Goal: Task Accomplishment & Management: Manage account settings

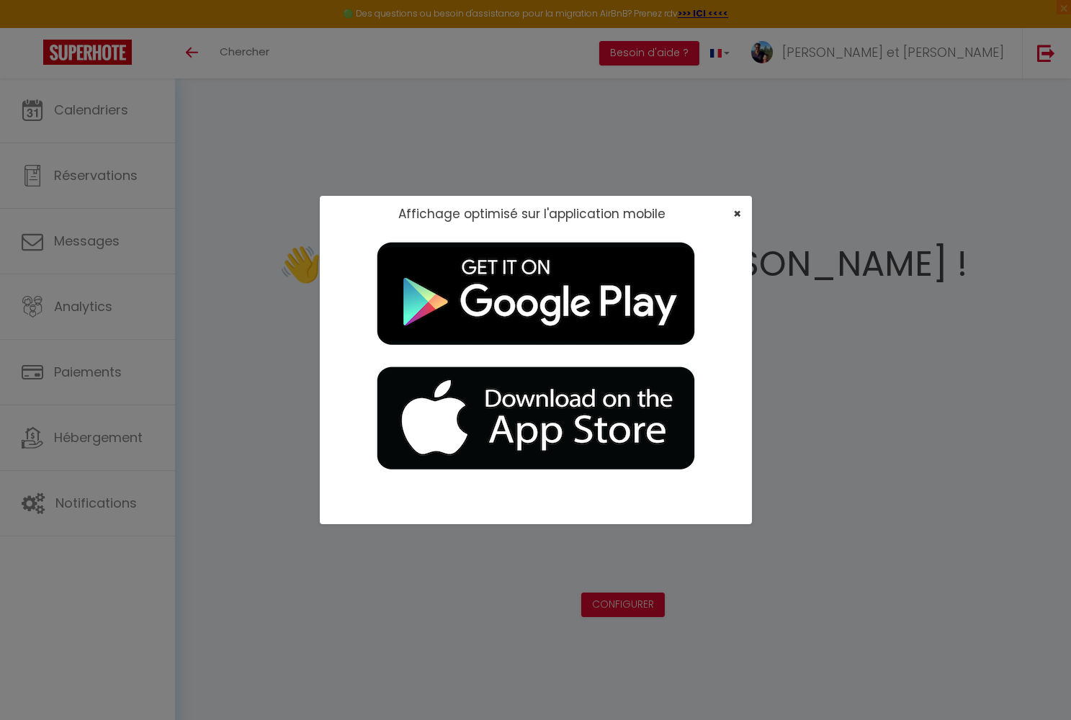
click at [738, 212] on span "×" at bounding box center [737, 214] width 8 height 18
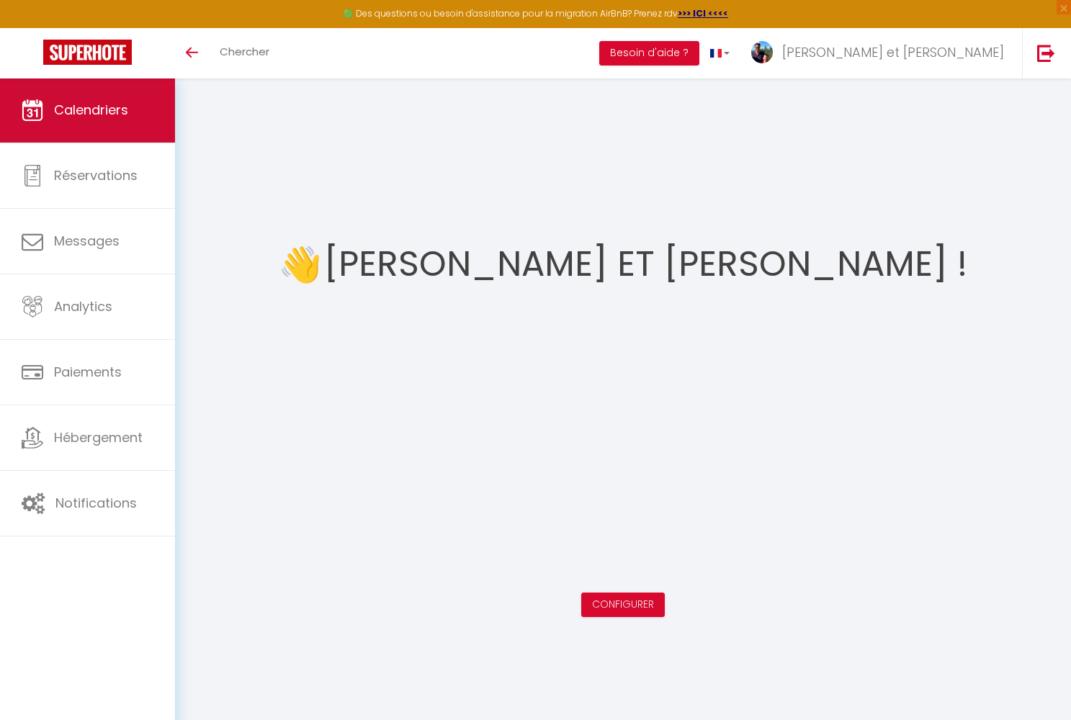
click at [109, 114] on span "Calendriers" at bounding box center [91, 110] width 74 height 18
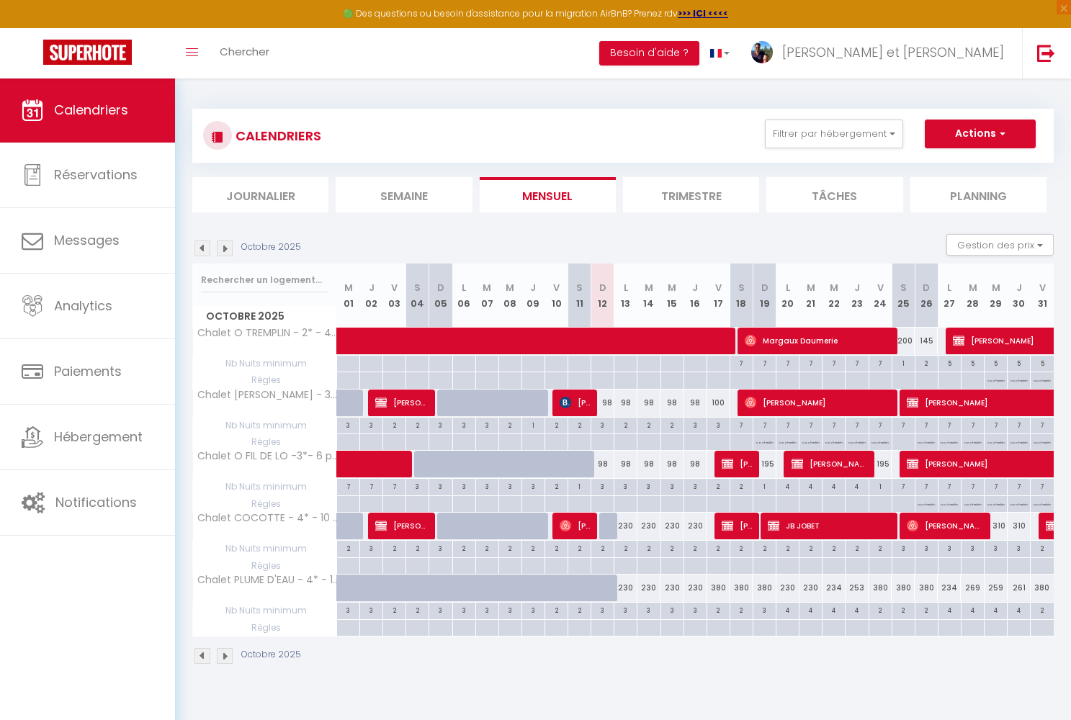
click at [226, 650] on img at bounding box center [225, 656] width 16 height 16
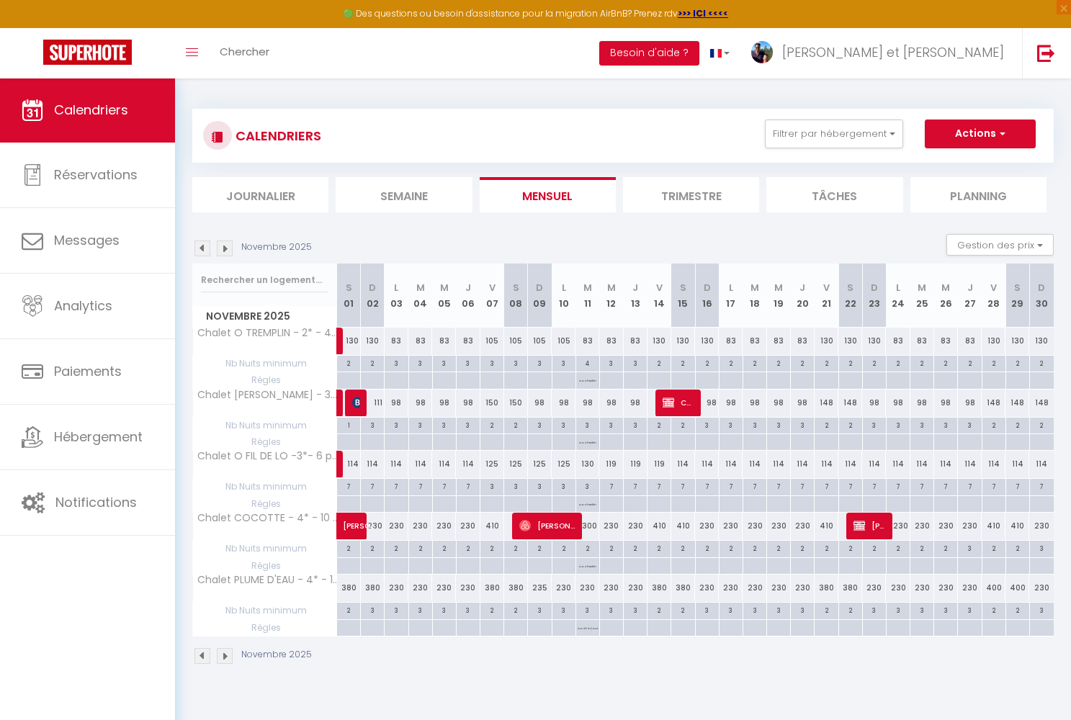
click at [226, 650] on img at bounding box center [225, 656] width 16 height 16
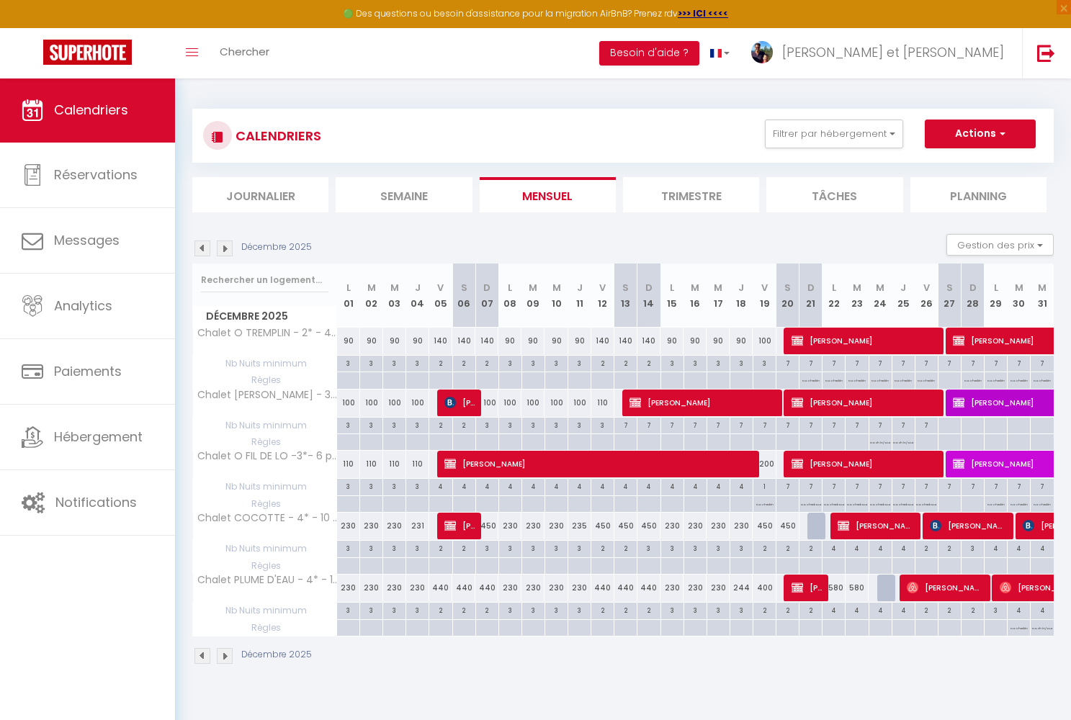
click at [226, 650] on img at bounding box center [225, 656] width 16 height 16
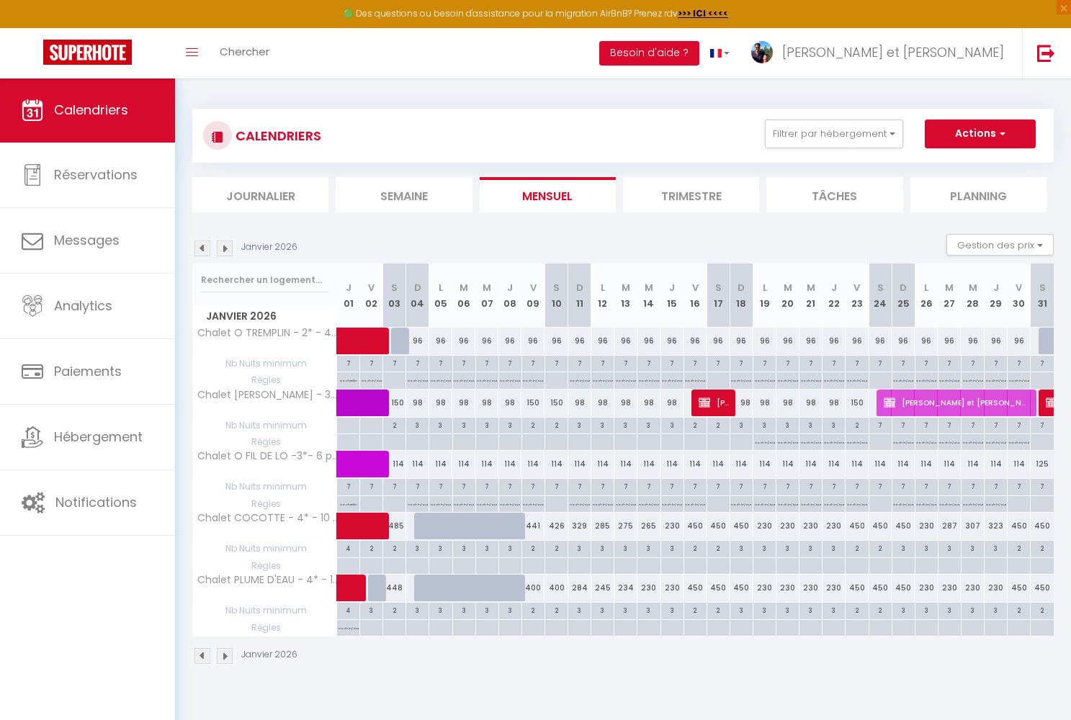
click at [226, 650] on img at bounding box center [225, 656] width 16 height 16
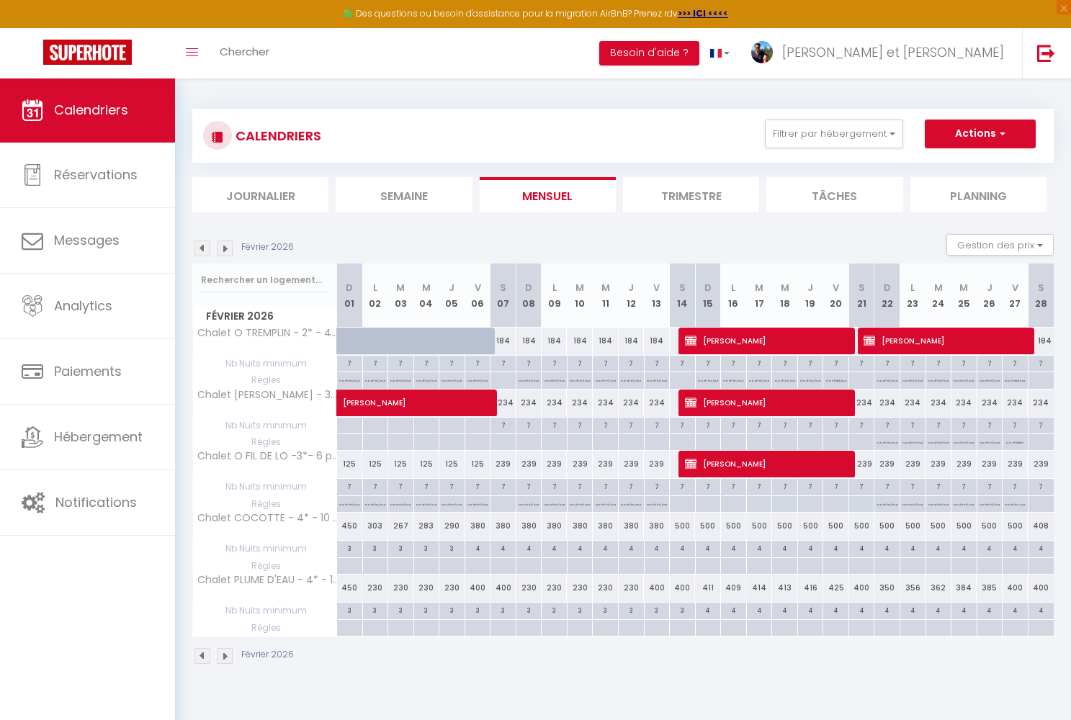
click at [226, 650] on img at bounding box center [225, 656] width 16 height 16
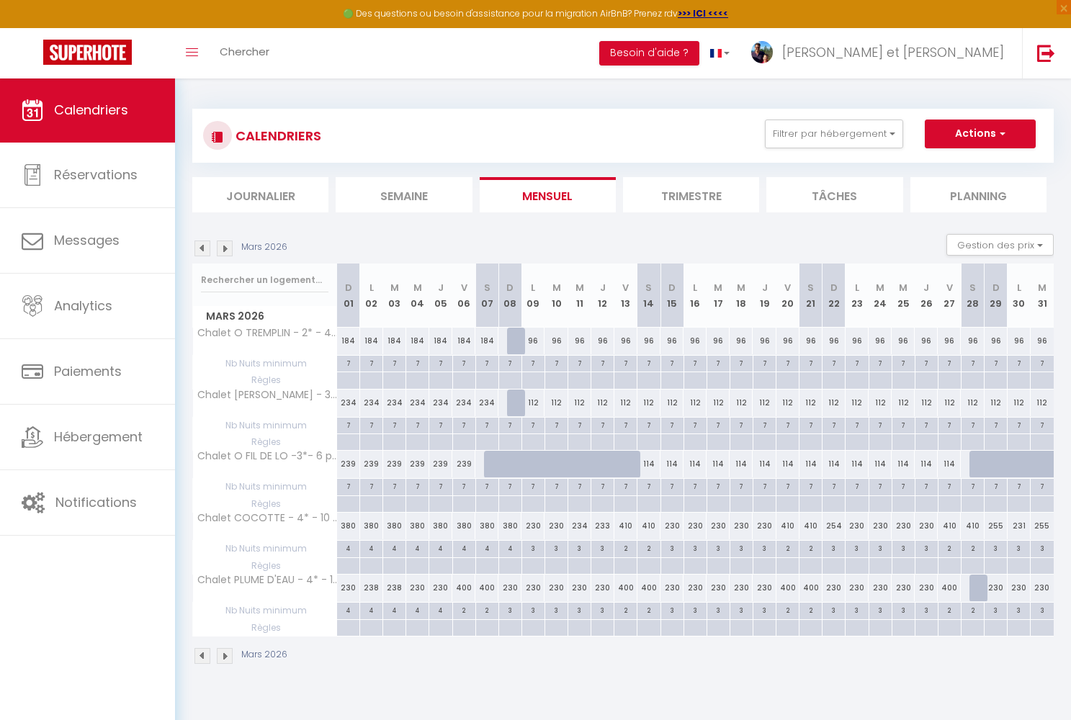
click at [226, 650] on img at bounding box center [225, 656] width 16 height 16
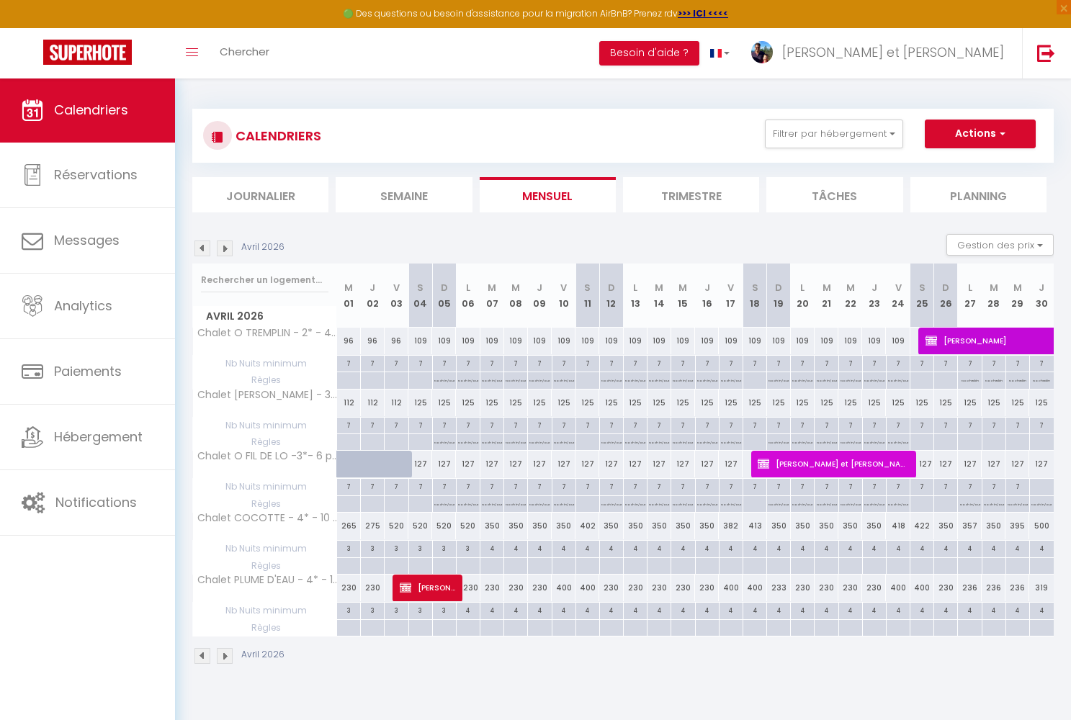
click at [226, 650] on img at bounding box center [225, 656] width 16 height 16
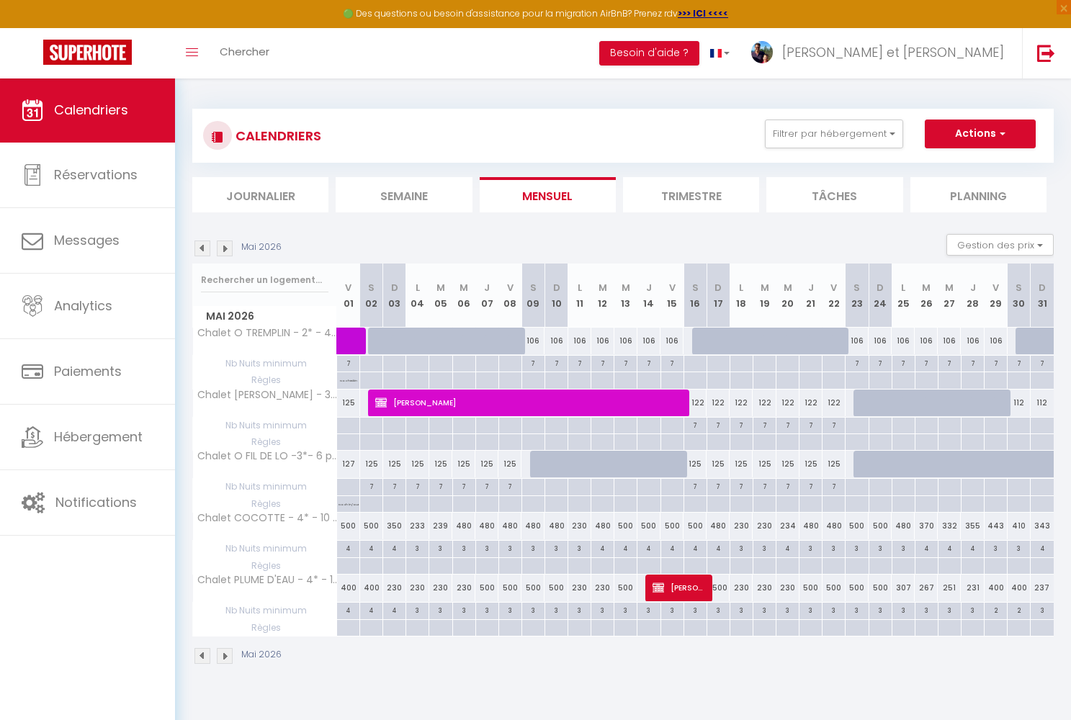
click at [226, 650] on img at bounding box center [225, 656] width 16 height 16
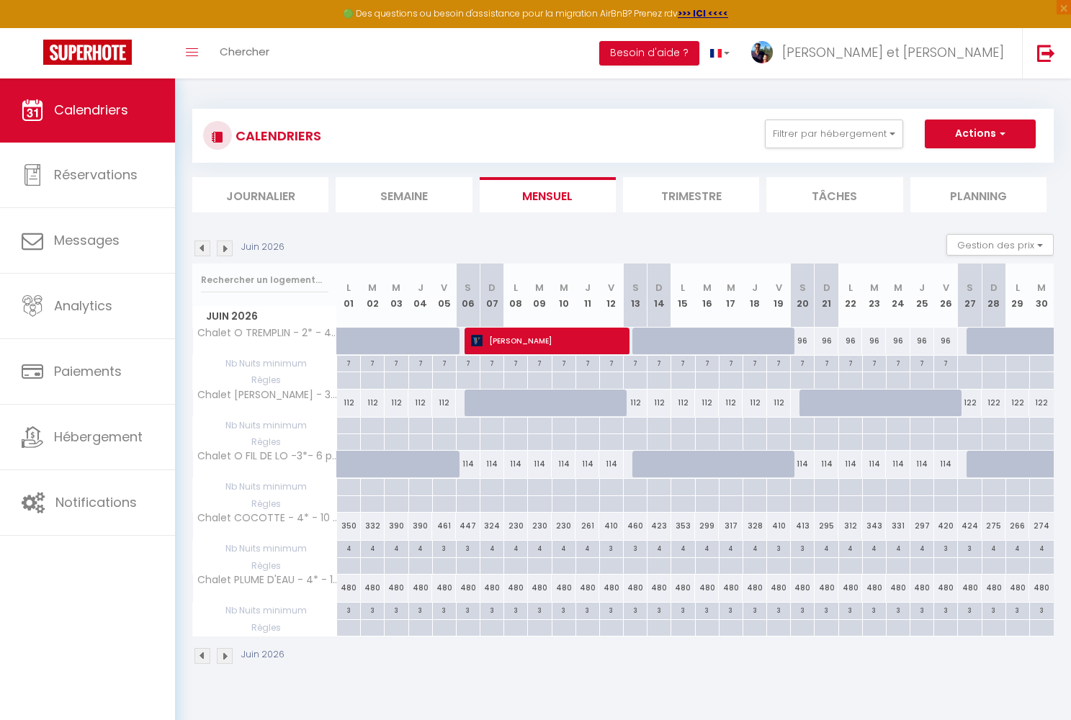
click at [226, 650] on img at bounding box center [225, 656] width 16 height 16
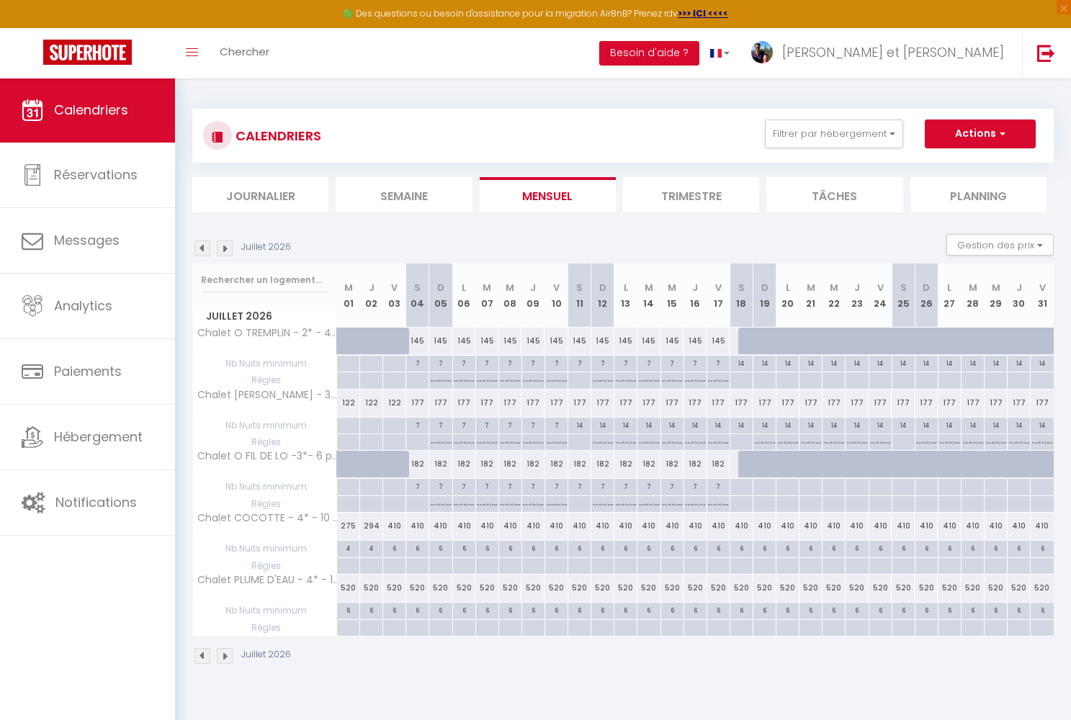
click at [226, 650] on img at bounding box center [225, 656] width 16 height 16
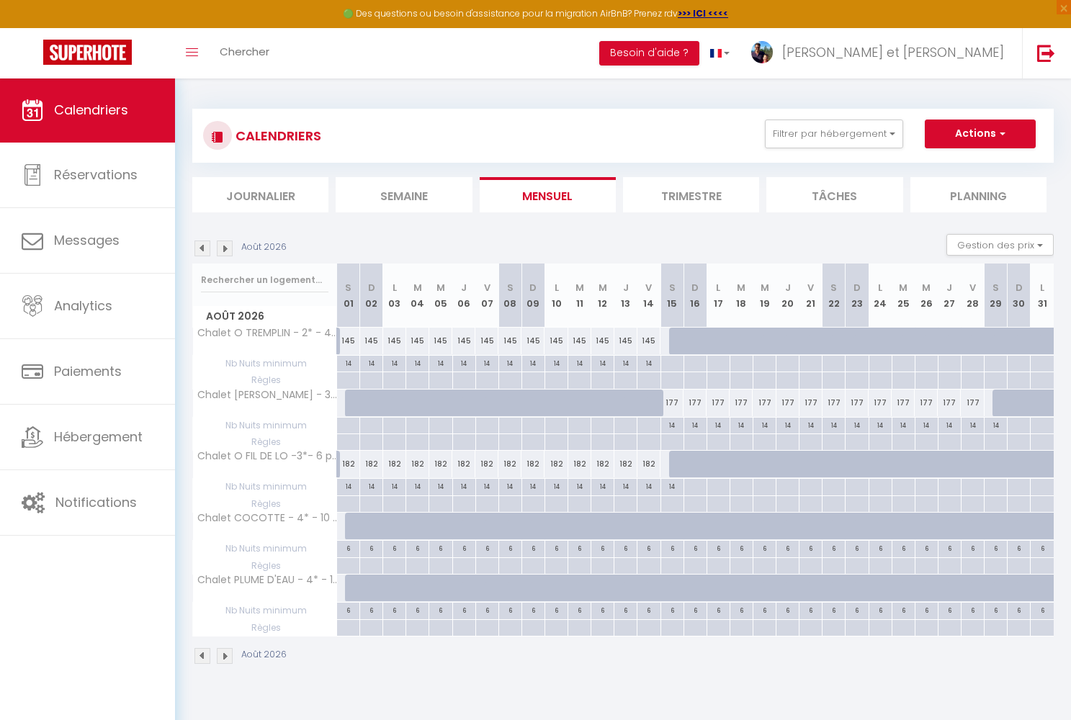
click at [200, 657] on img at bounding box center [202, 656] width 16 height 16
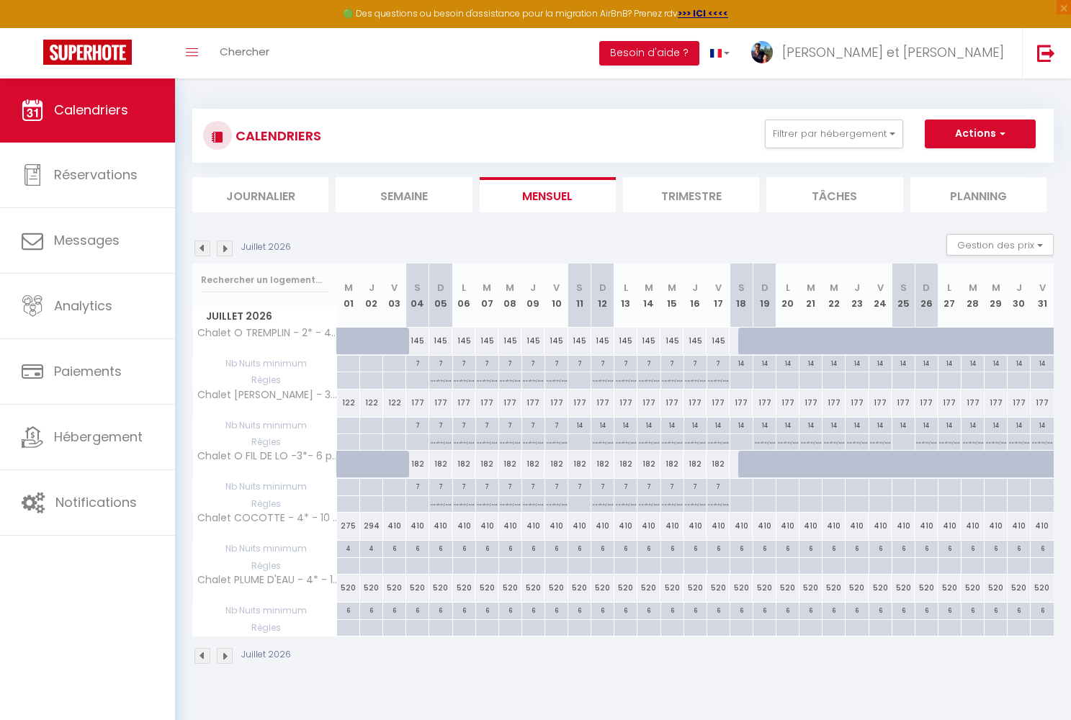
click at [199, 246] on img at bounding box center [202, 249] width 16 height 16
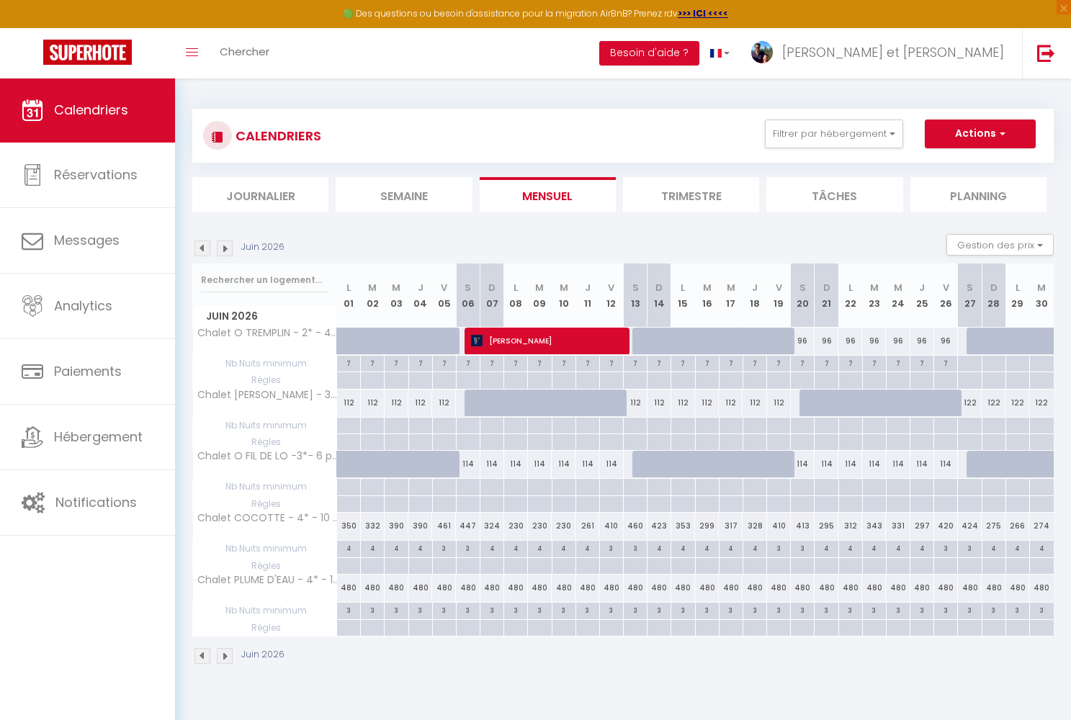
click at [201, 247] on img at bounding box center [202, 249] width 16 height 16
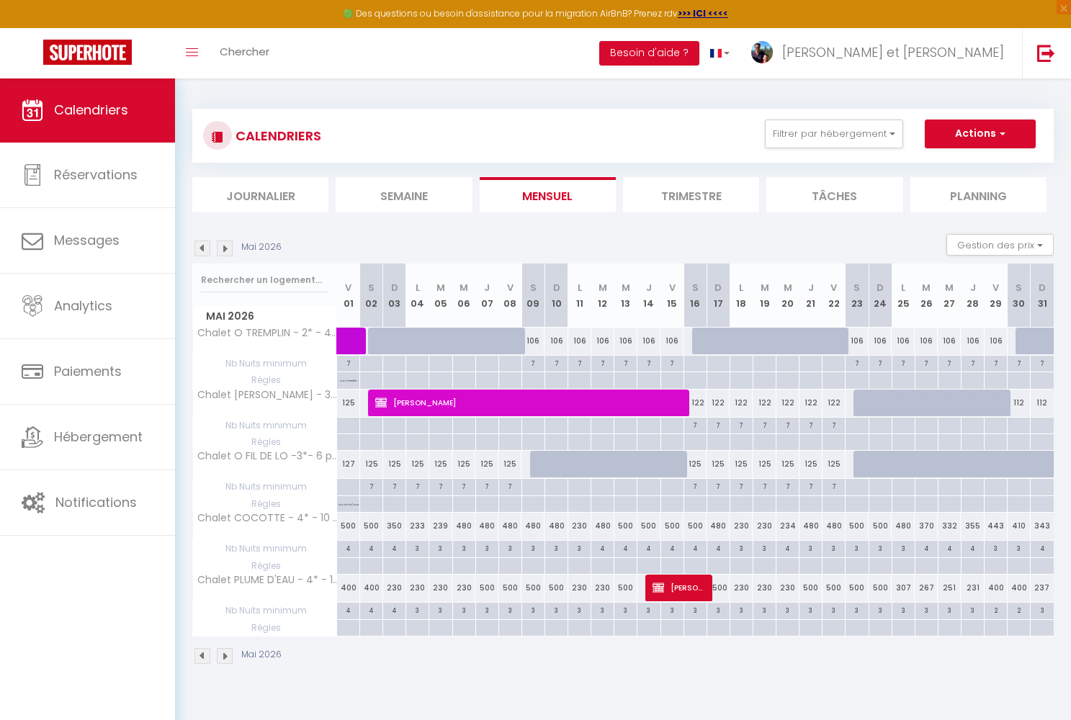
click at [201, 247] on img at bounding box center [202, 249] width 16 height 16
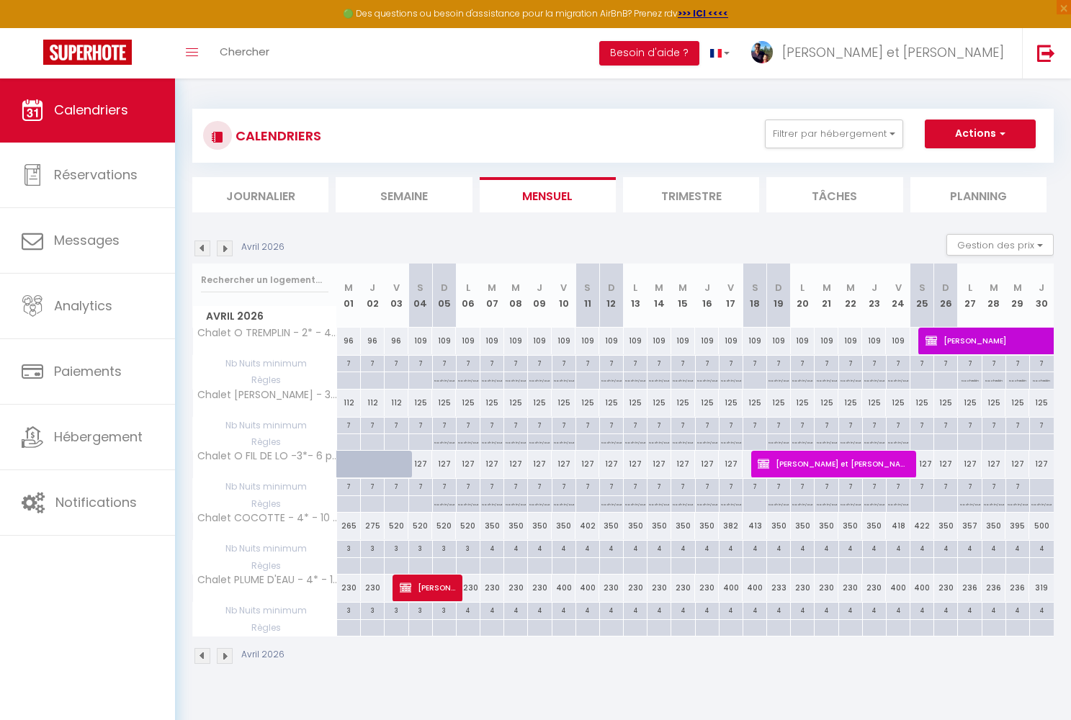
click at [201, 247] on img at bounding box center [202, 249] width 16 height 16
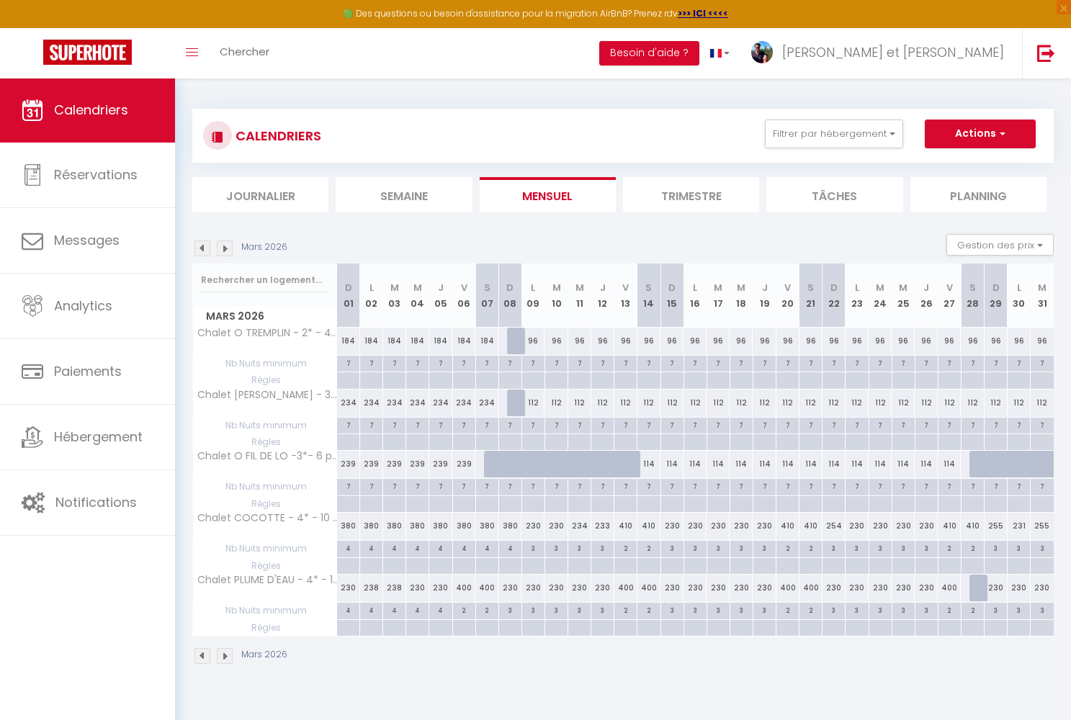
click at [201, 247] on img at bounding box center [202, 249] width 16 height 16
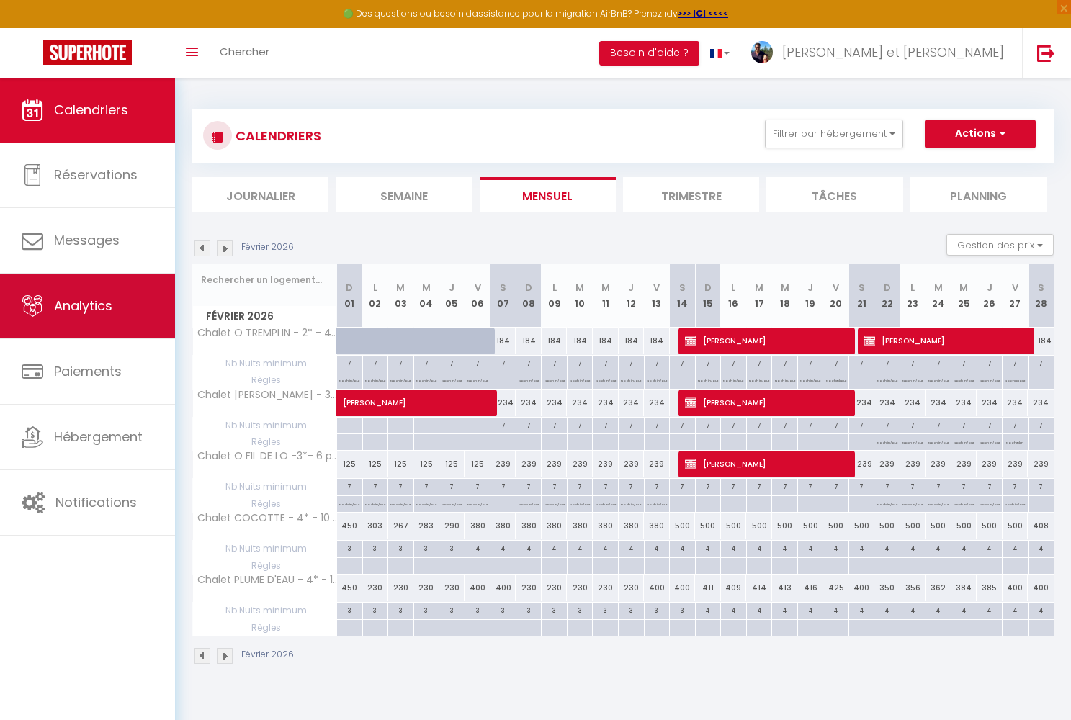
click at [107, 314] on span "Analytics" at bounding box center [83, 306] width 58 height 18
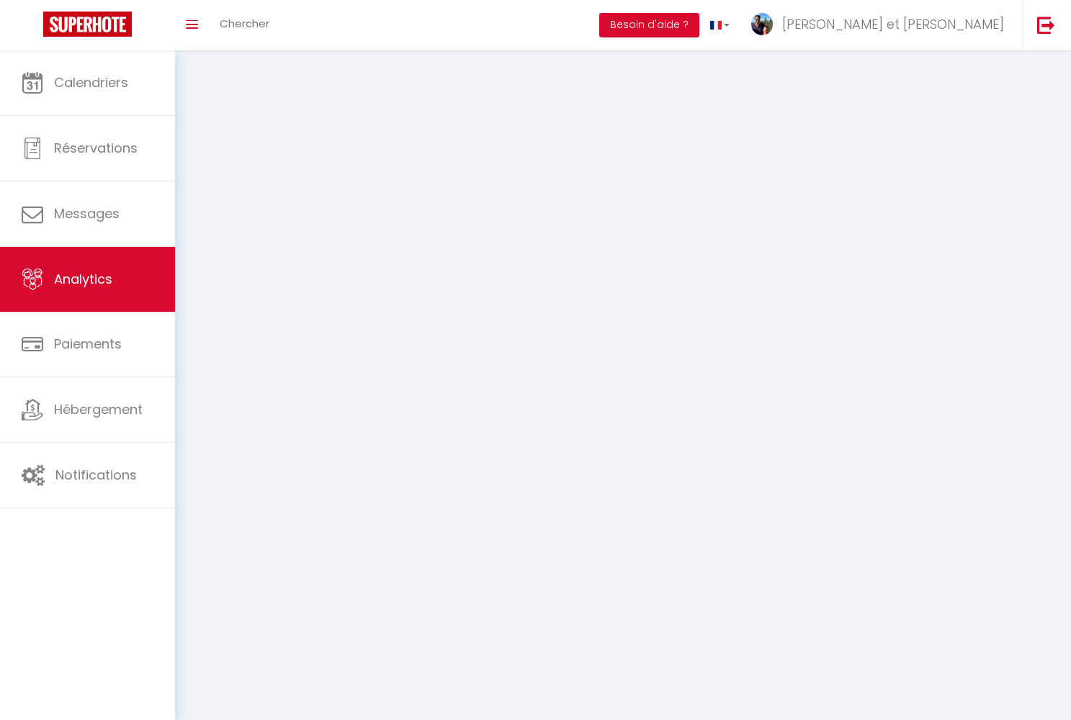
select select "2025"
select select "10"
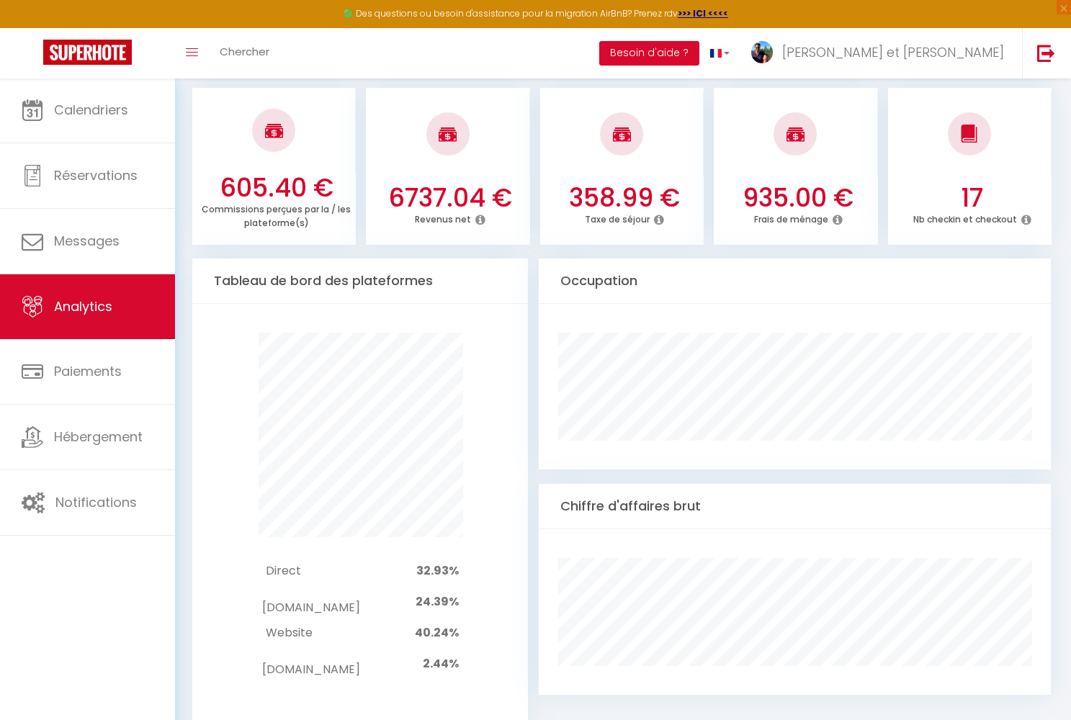
scroll to position [578, 0]
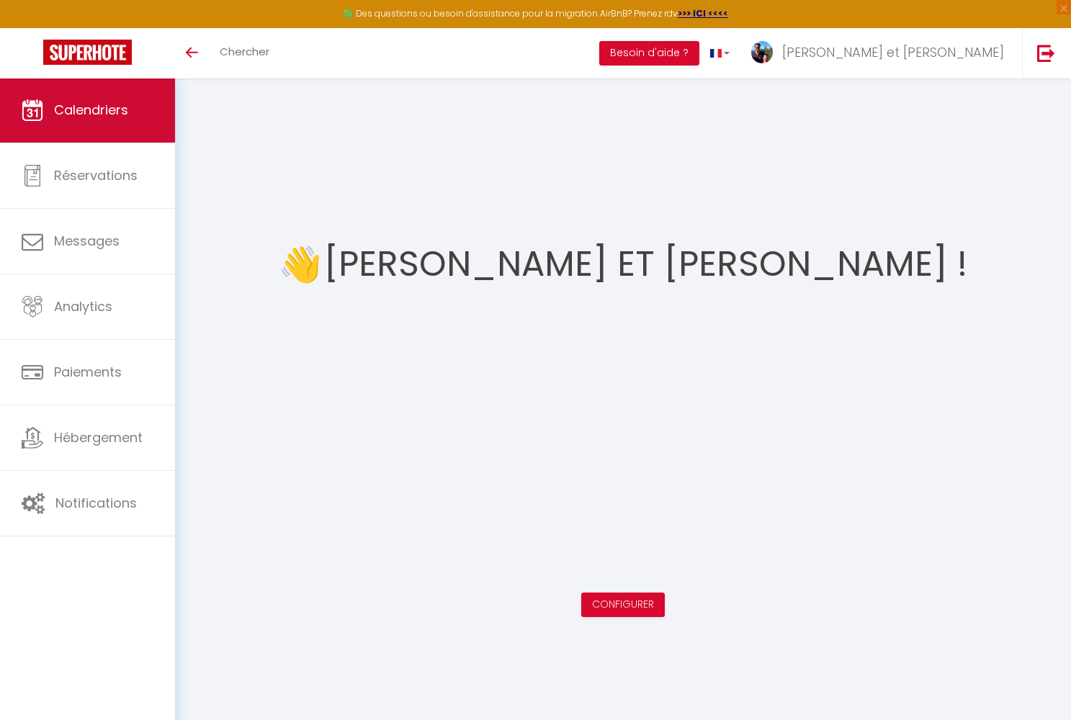
click at [102, 116] on span "Calendriers" at bounding box center [91, 110] width 74 height 18
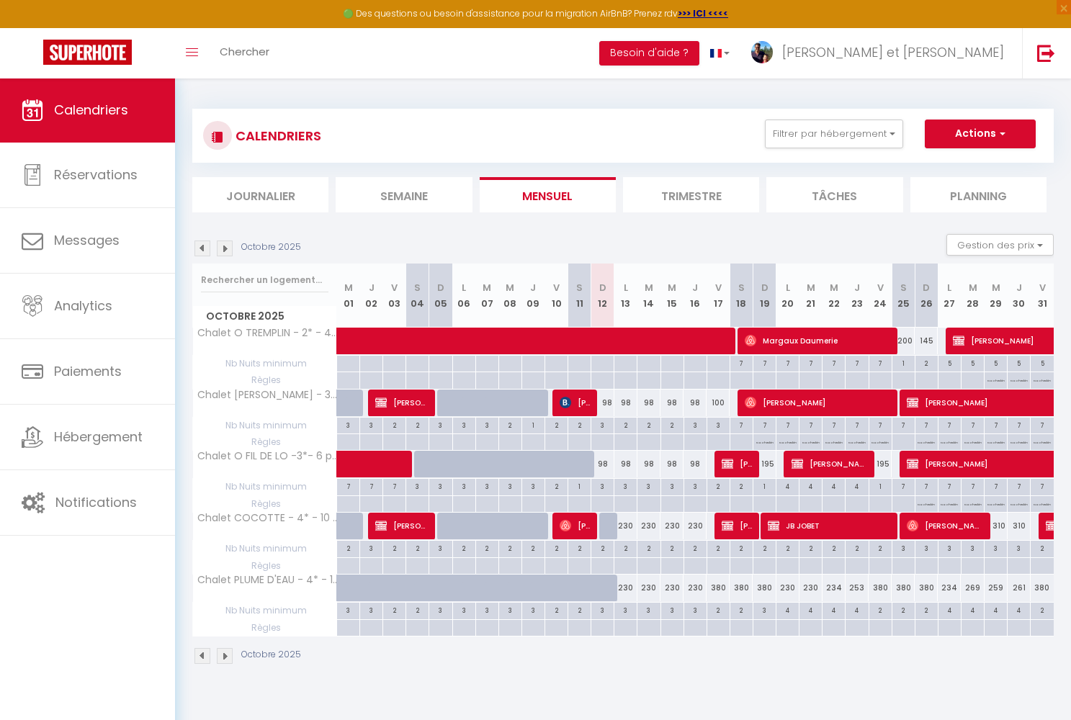
click at [226, 655] on img at bounding box center [225, 656] width 16 height 16
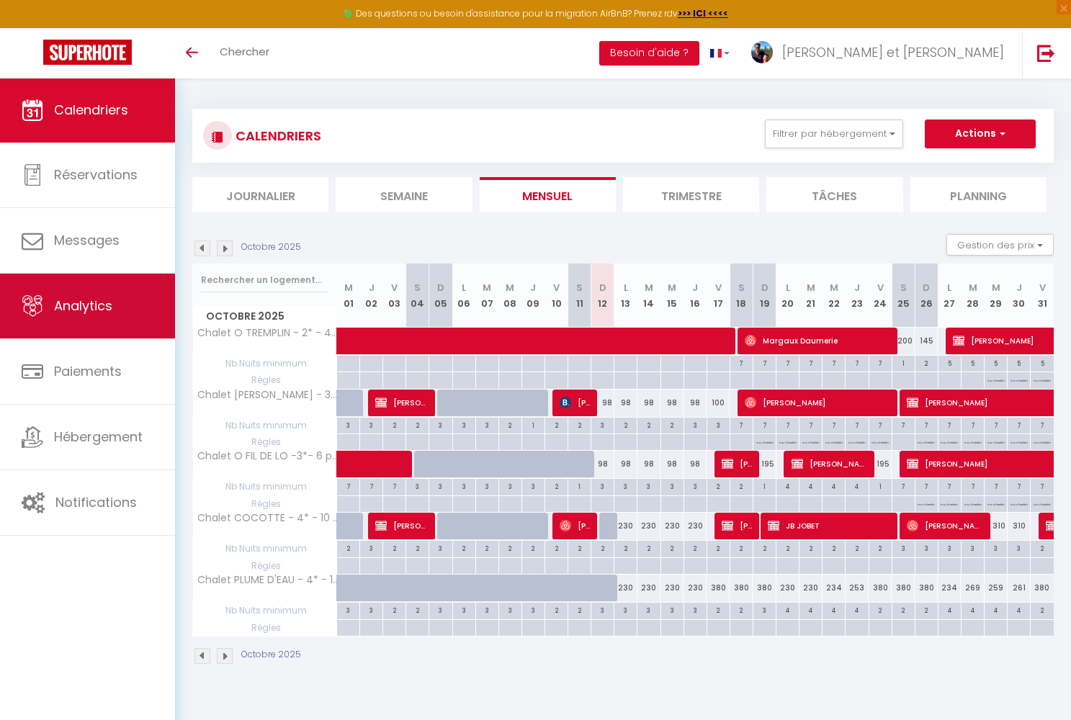
click at [54, 299] on span "Analytics" at bounding box center [83, 306] width 58 height 18
select select "2025"
select select "10"
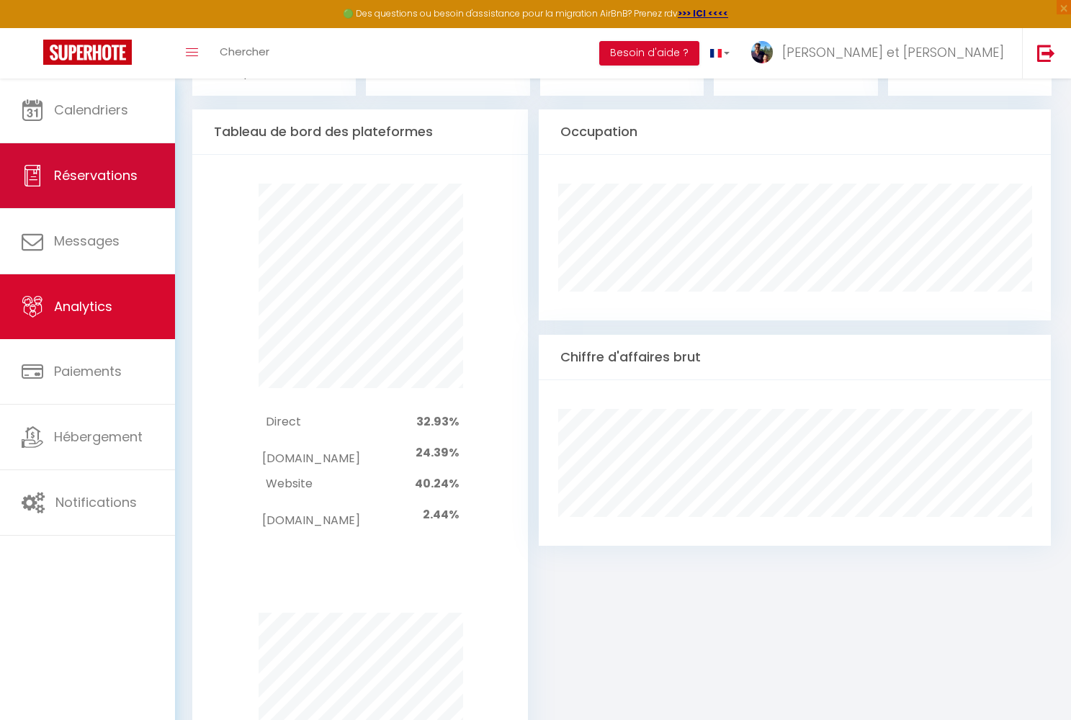
scroll to position [733, 0]
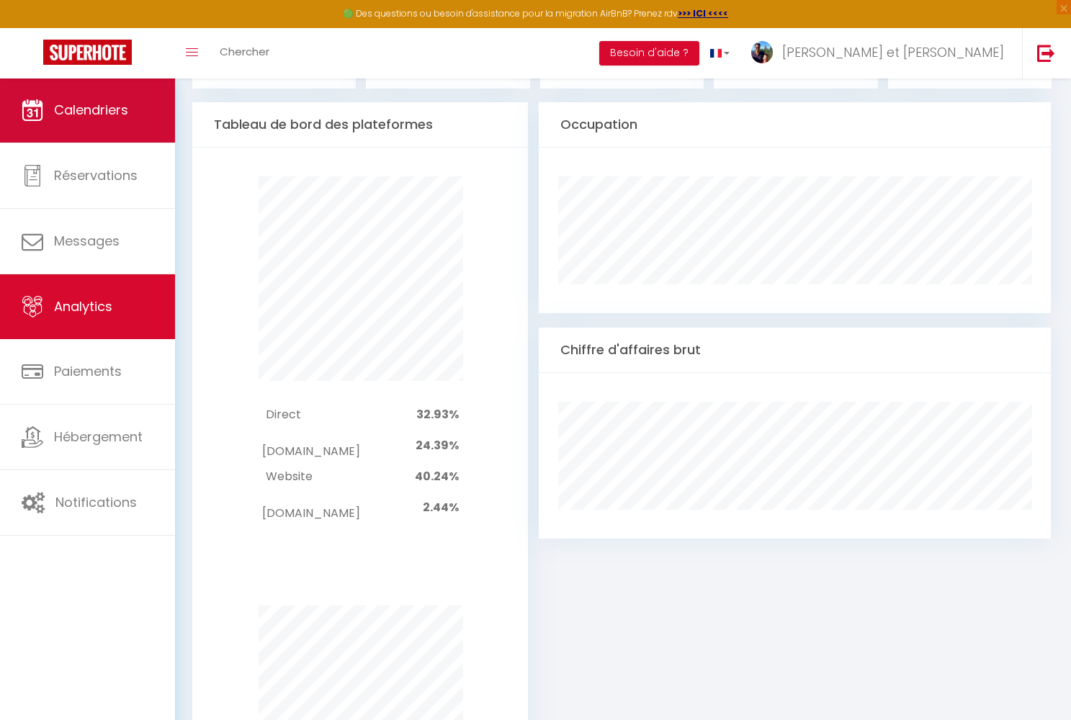
click at [127, 117] on span "Calendriers" at bounding box center [91, 110] width 74 height 18
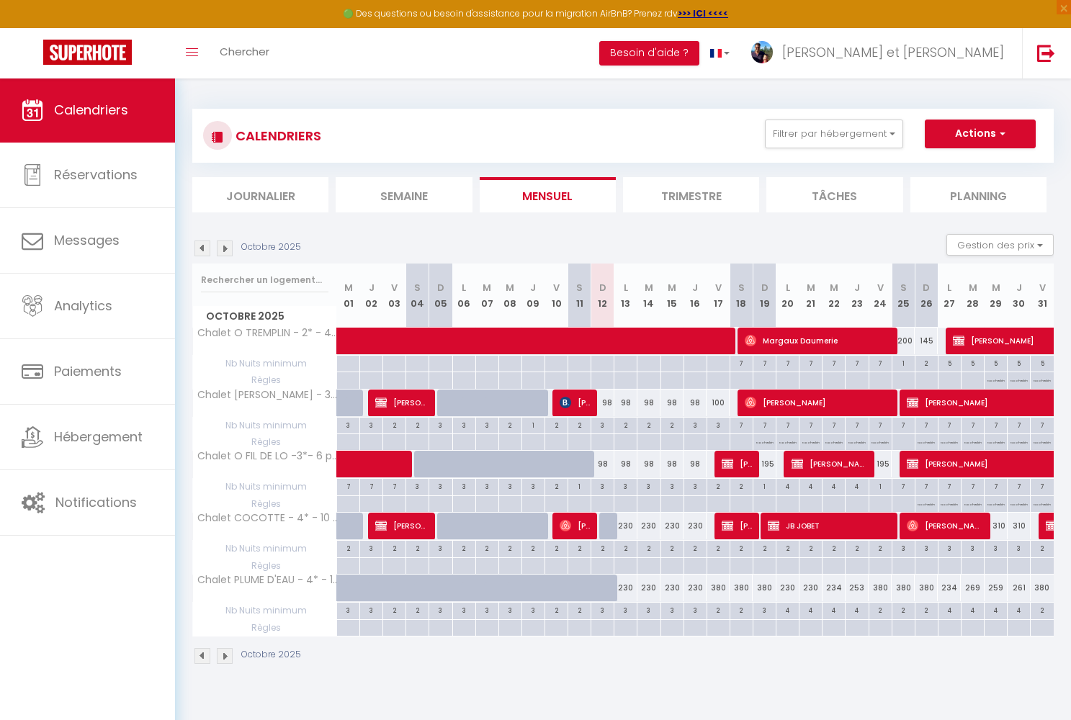
click at [607, 405] on div "98" at bounding box center [602, 403] width 23 height 27
type input "98"
type input "Dim 12 Octobre 2025"
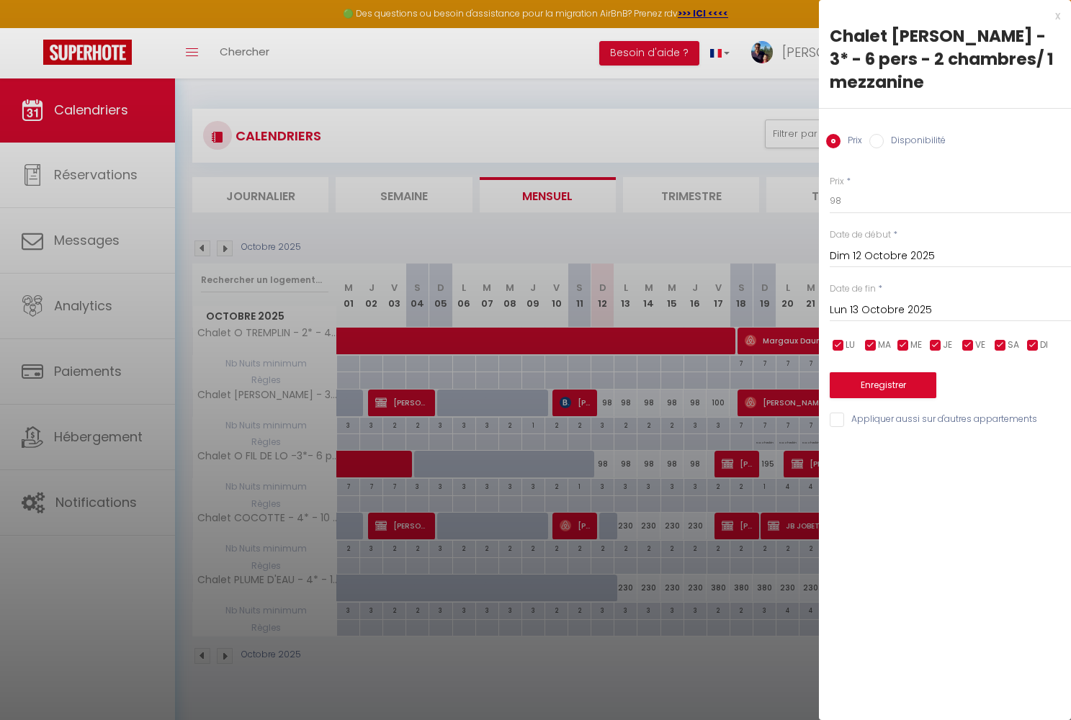
click at [850, 301] on input "Lun 13 Octobre 2025" at bounding box center [950, 310] width 241 height 19
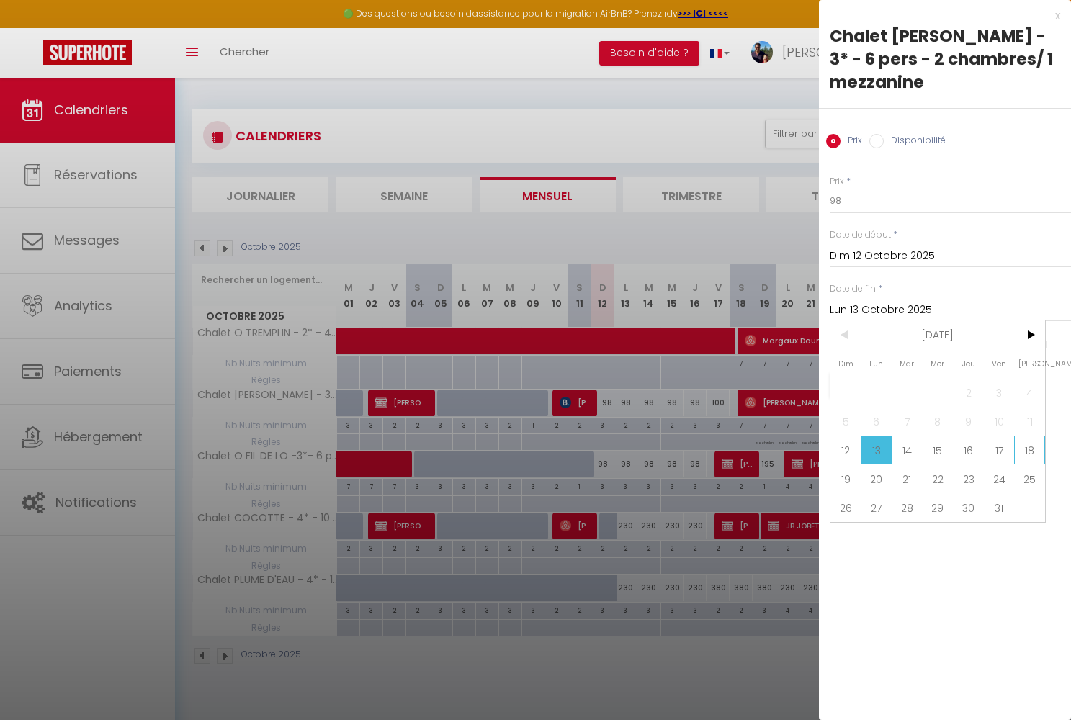
click at [1031, 436] on span "18" at bounding box center [1029, 450] width 31 height 29
type input "Sam 18 Octobre 2025"
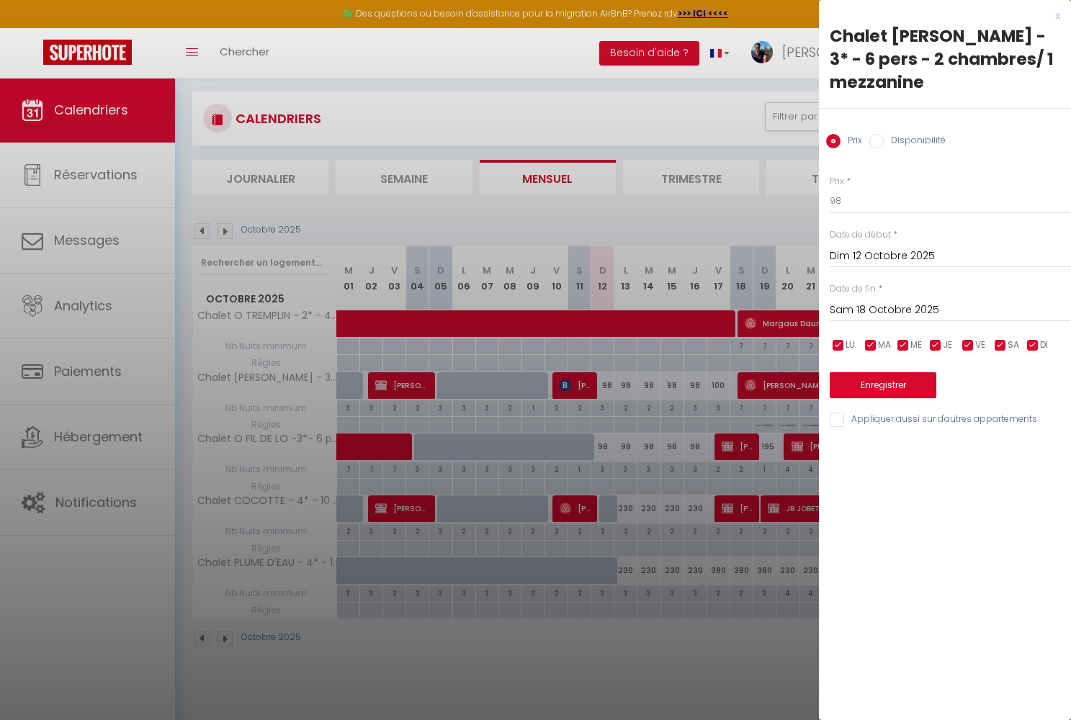
scroll to position [66, 0]
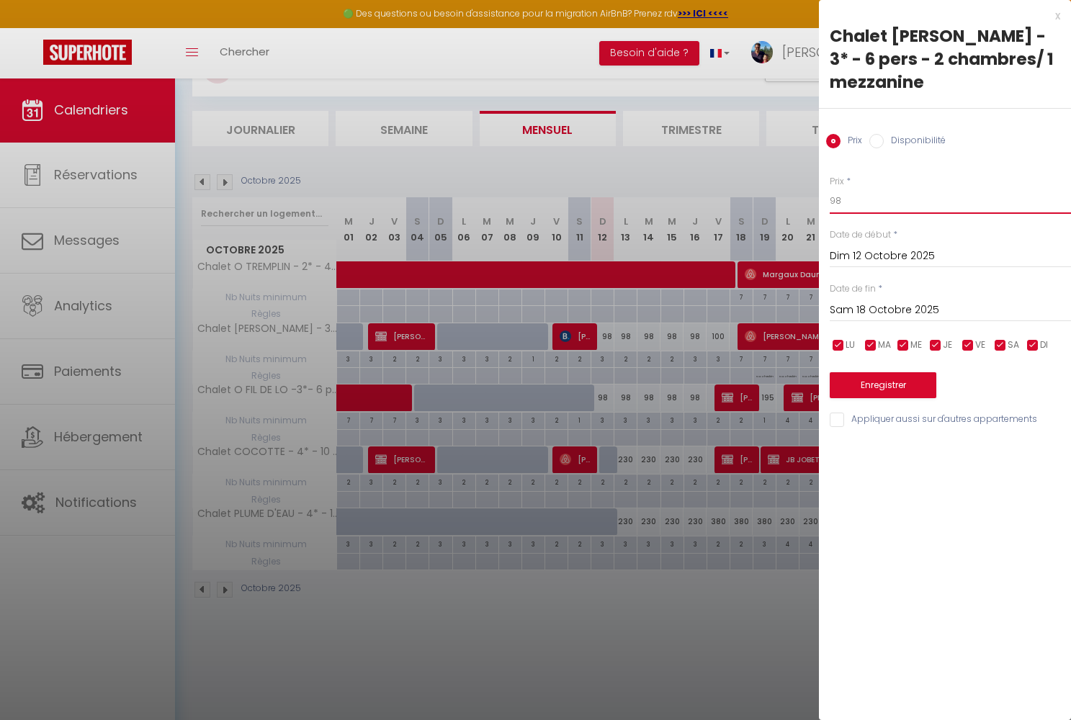
click at [853, 188] on input "98" at bounding box center [950, 201] width 241 height 26
type input "90"
click at [861, 374] on div "Prix * 90 Statut * Disponible Indisponible Date de début * Dim 12 Octobre 2025 …" at bounding box center [945, 293] width 252 height 272
click at [866, 372] on button "Enregistrer" at bounding box center [883, 385] width 107 height 26
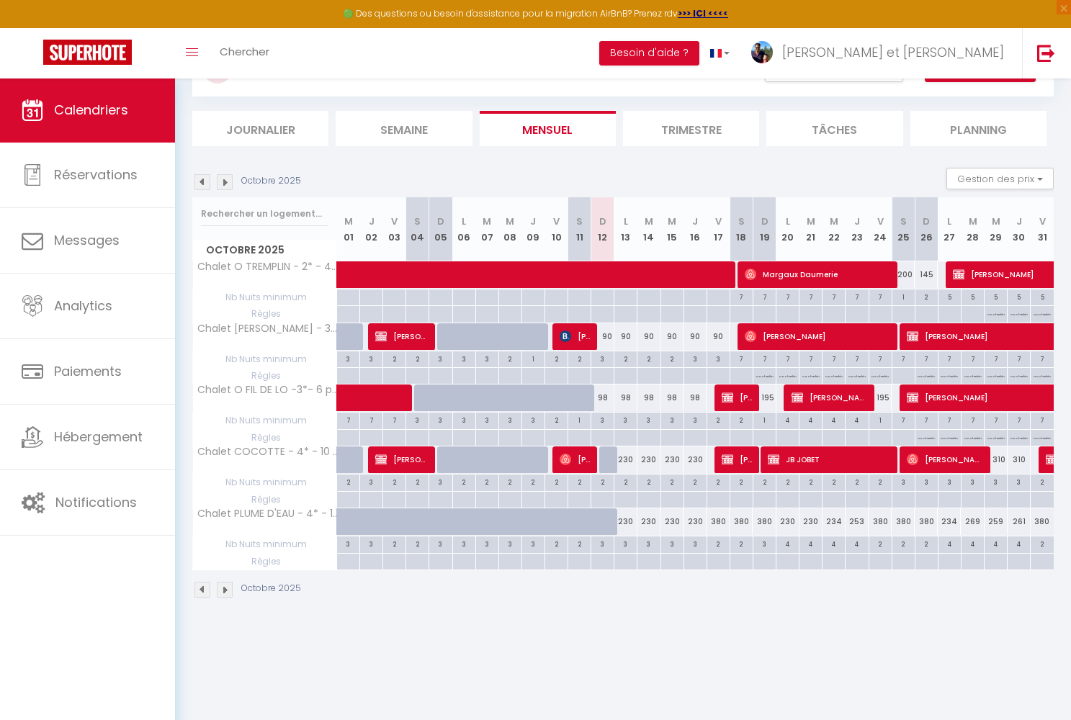
click at [223, 586] on img at bounding box center [225, 590] width 16 height 16
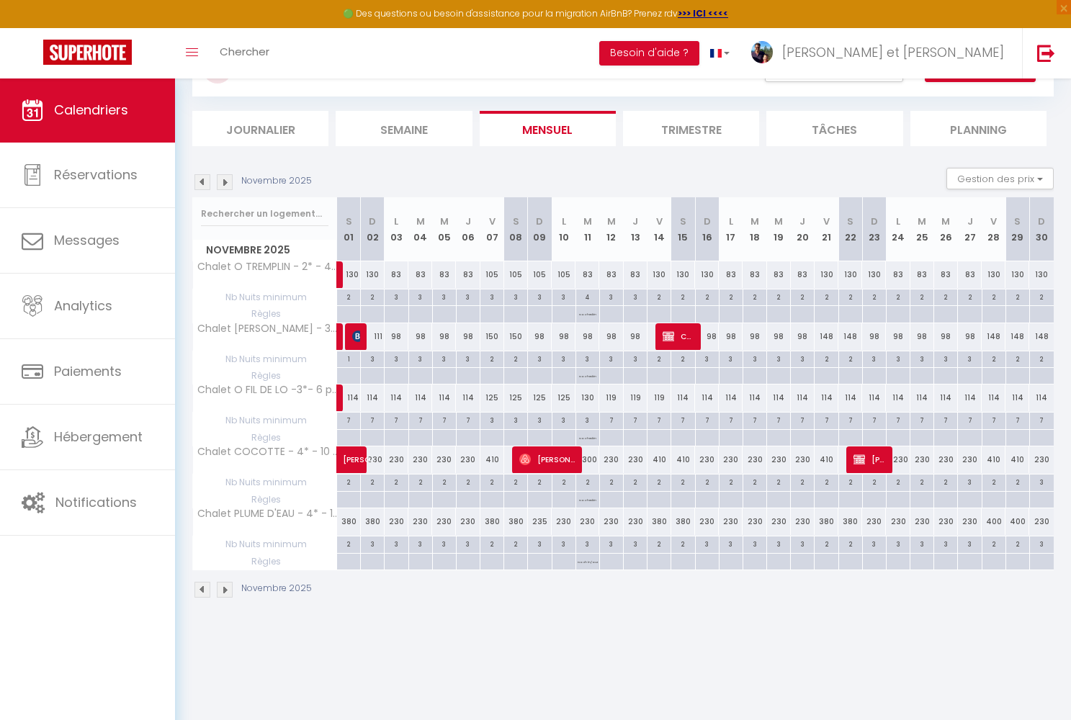
click at [225, 589] on img at bounding box center [225, 590] width 16 height 16
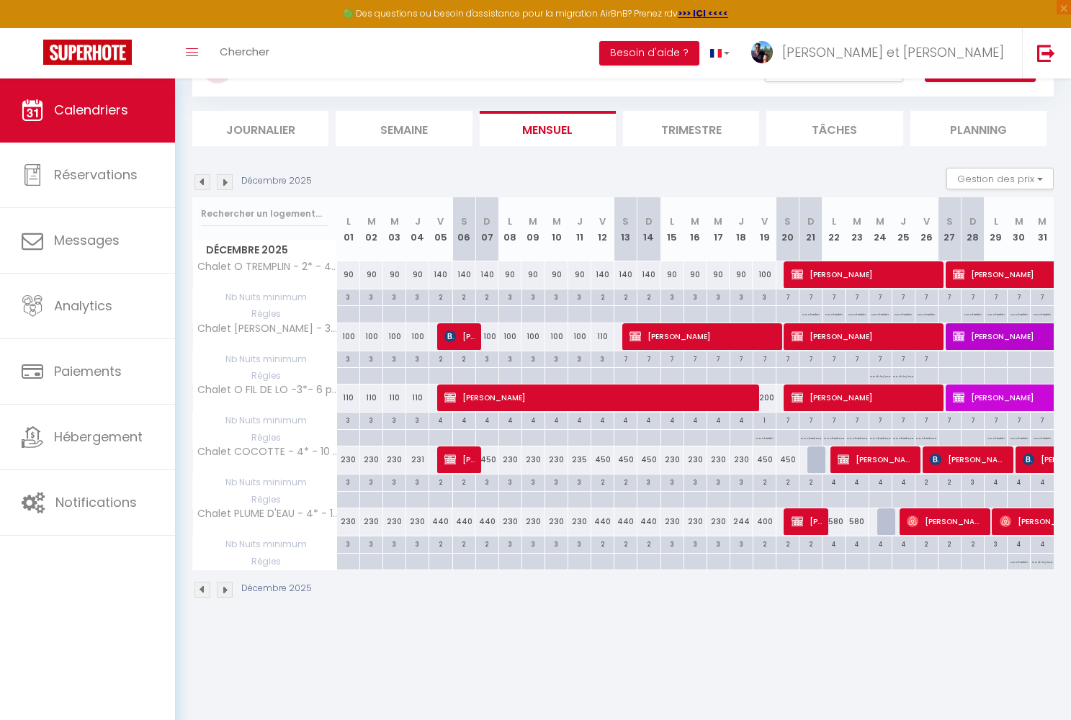
click at [225, 589] on img at bounding box center [225, 590] width 16 height 16
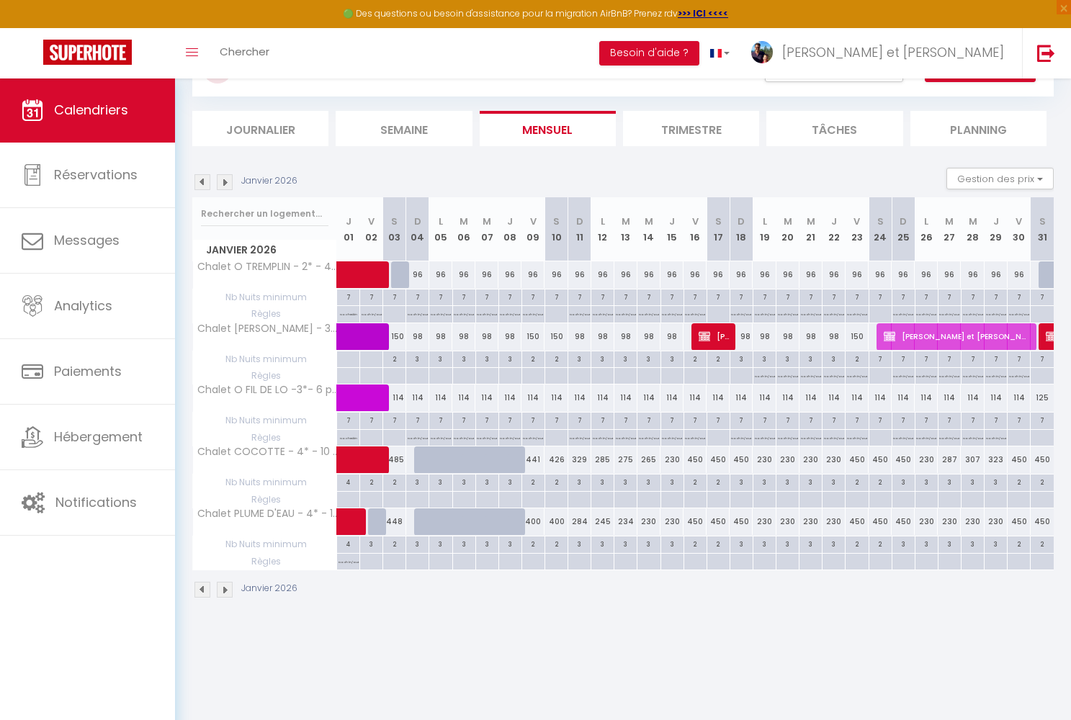
click at [225, 589] on img at bounding box center [225, 590] width 16 height 16
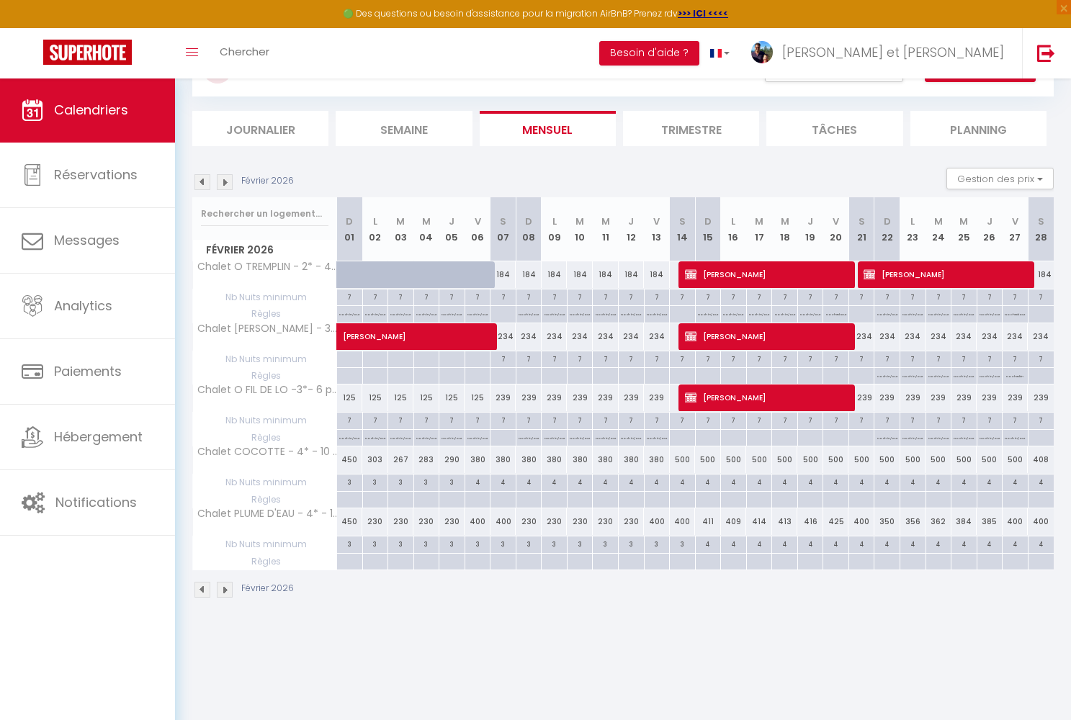
click at [225, 589] on img at bounding box center [225, 590] width 16 height 16
